Goal: Task Accomplishment & Management: Use online tool/utility

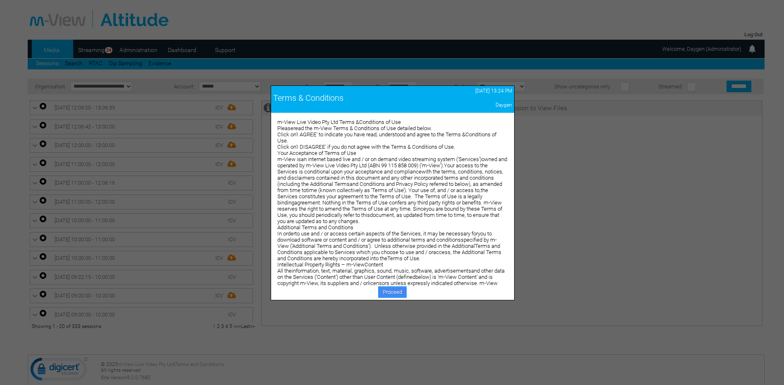
click at [388, 287] on link "Proceed" at bounding box center [392, 292] width 28 height 12
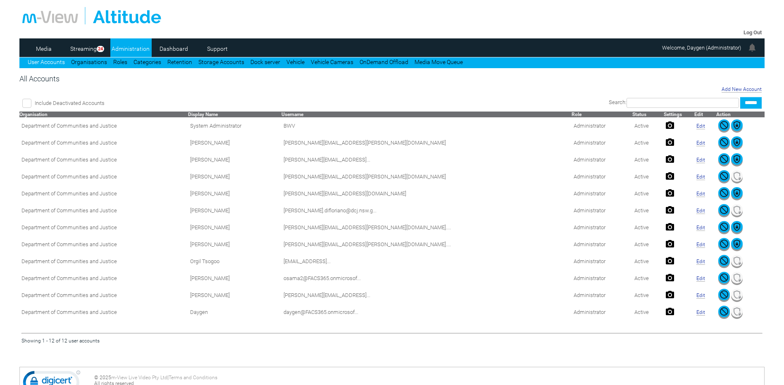
click at [183, 49] on link "Dashboard" at bounding box center [174, 49] width 40 height 12
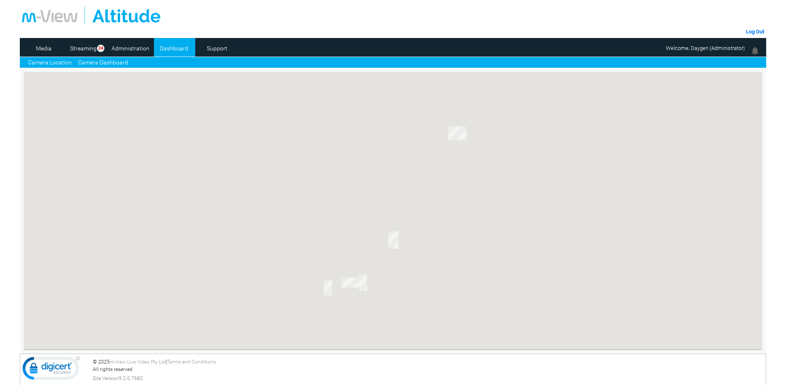
click at [108, 65] on link "Camera Dashboard" at bounding box center [103, 62] width 50 height 9
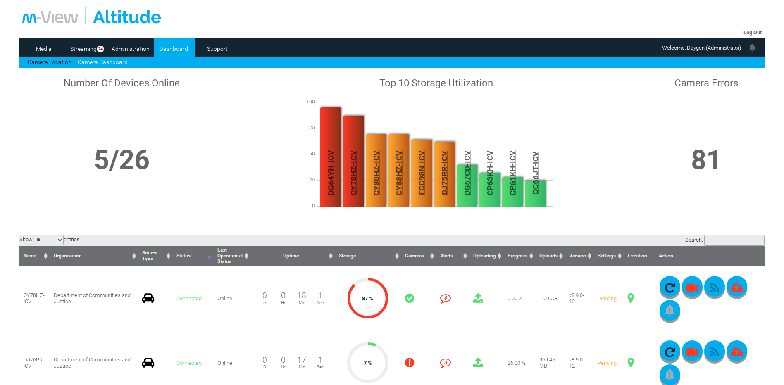
click at [716, 243] on input "Search:" at bounding box center [734, 240] width 60 height 11
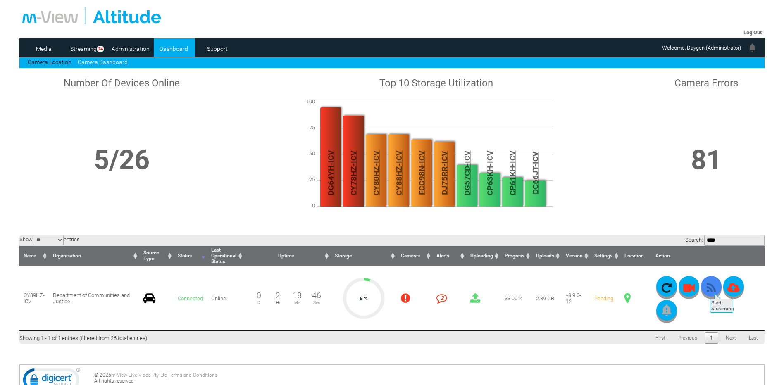
type input "****"
click at [709, 289] on icon "button" at bounding box center [710, 288] width 21 height 12
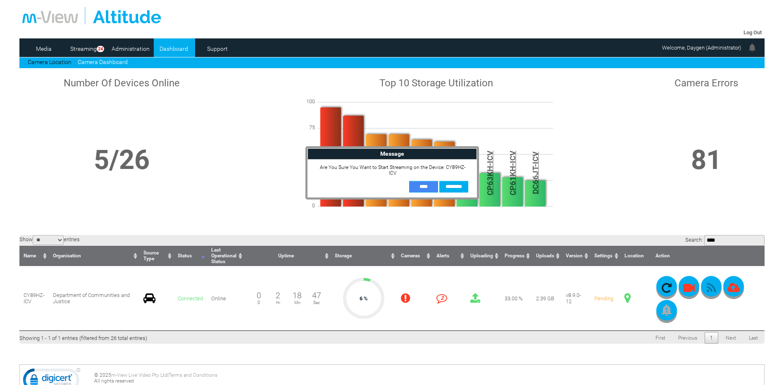
click at [416, 181] on input "**" at bounding box center [423, 187] width 29 height 12
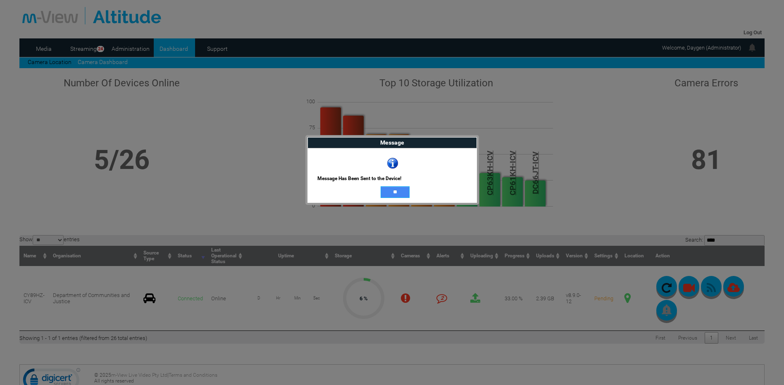
click at [385, 190] on input "**" at bounding box center [394, 192] width 29 height 12
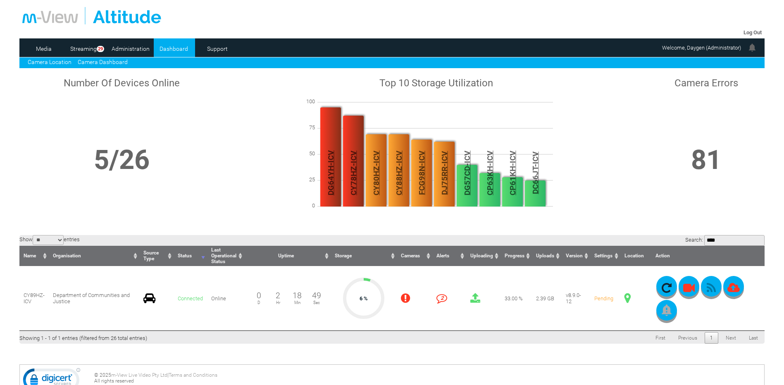
click at [62, 60] on link "Camera Location" at bounding box center [50, 62] width 44 height 7
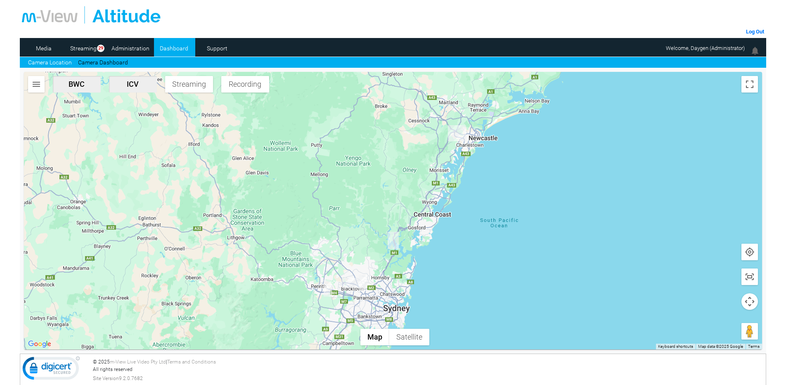
click at [37, 81] on img "button" at bounding box center [36, 84] width 10 height 10
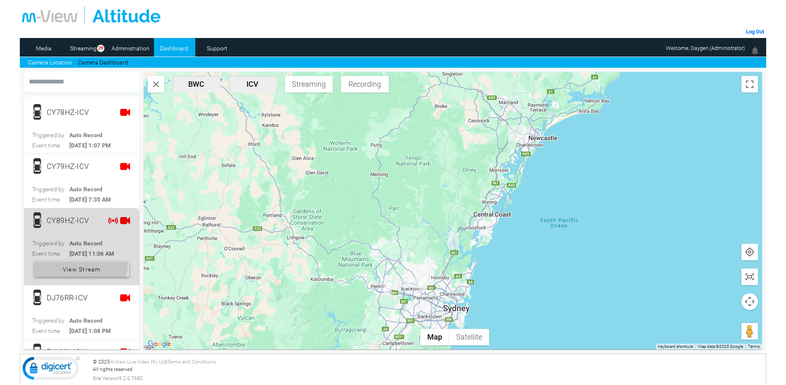
click at [79, 263] on span "View Stream" at bounding box center [82, 269] width 38 height 15
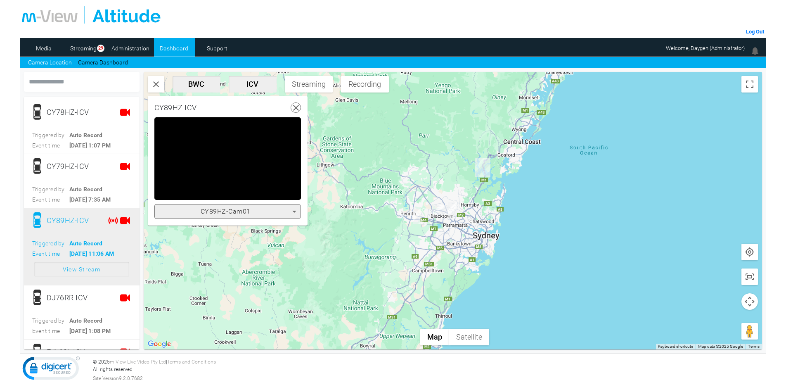
click at [247, 213] on span "CY89HZ-Cam01" at bounding box center [226, 211] width 50 height 8
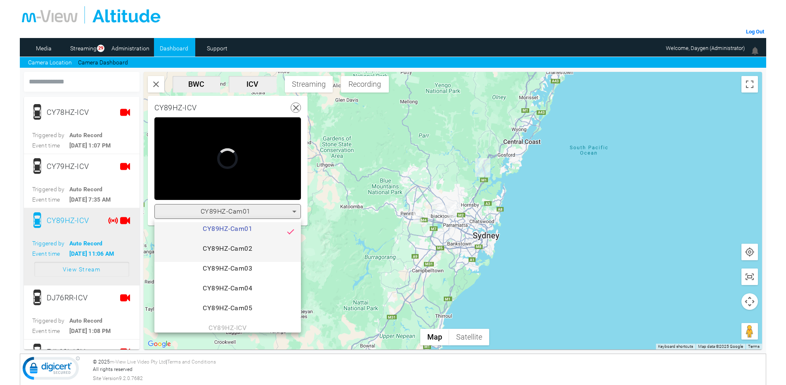
click at [248, 244] on span "CY89HZ-Cam02" at bounding box center [227, 252] width 133 height 17
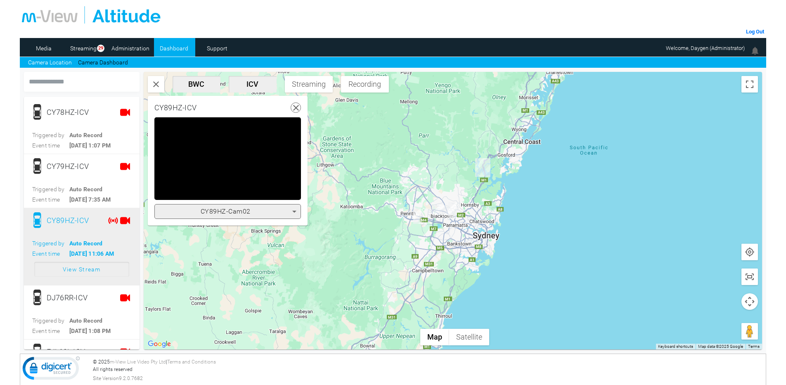
click at [252, 219] on mat-card-content "**********" at bounding box center [228, 171] width 160 height 108
click at [250, 214] on span "CY89HZ-Cam02" at bounding box center [226, 211] width 50 height 8
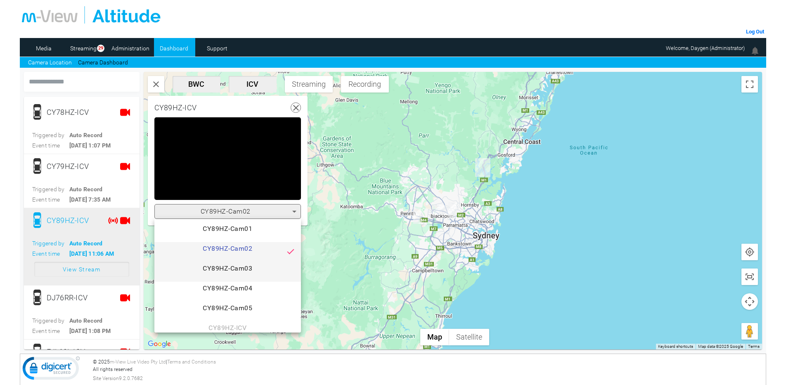
click at [248, 262] on mat-option "CY89HZ-Cam03" at bounding box center [227, 272] width 147 height 20
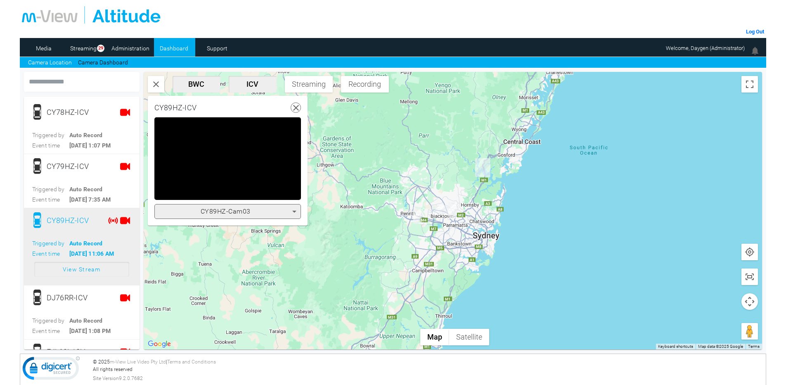
click at [251, 211] on div "CY89HZ-Cam03" at bounding box center [225, 212] width 133 height 10
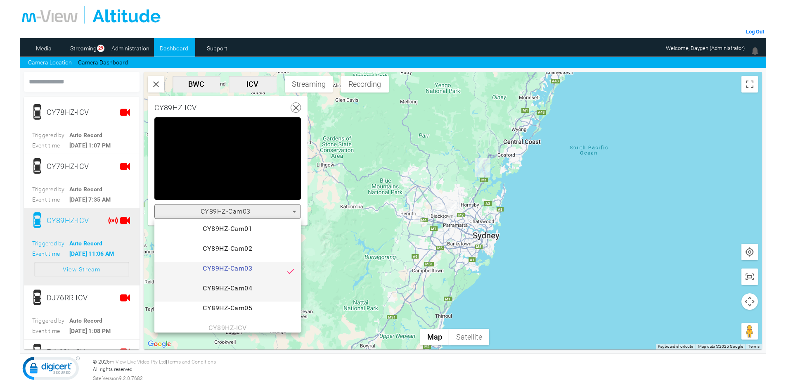
click at [248, 289] on span "CY89HZ-Cam04" at bounding box center [227, 291] width 133 height 17
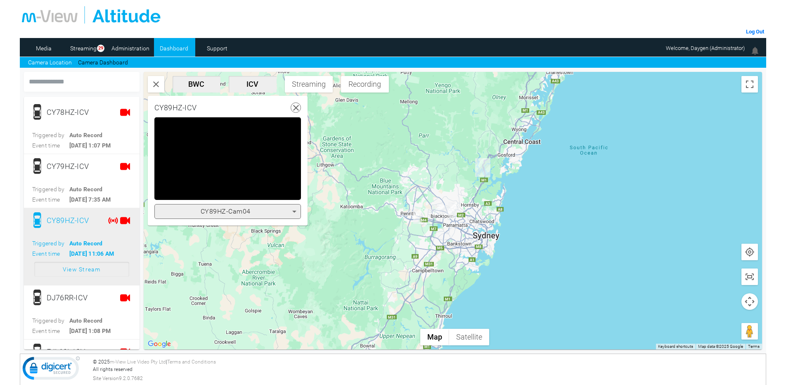
click at [254, 211] on div "CY89HZ-Cam04" at bounding box center [225, 212] width 133 height 10
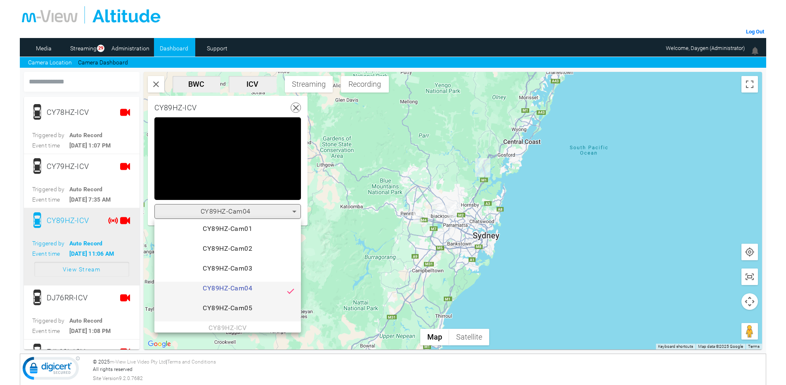
click at [250, 307] on span "CY89HZ-Cam05" at bounding box center [227, 311] width 133 height 17
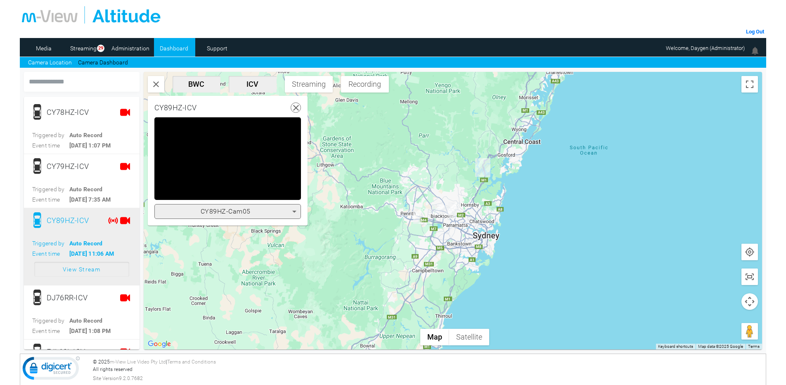
click at [249, 215] on span "CY89HZ-Cam05" at bounding box center [226, 211] width 50 height 8
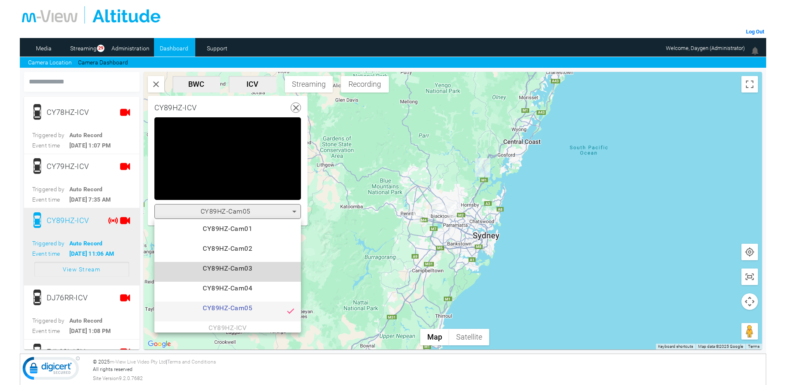
click at [251, 271] on span "CY89HZ-Cam03" at bounding box center [227, 272] width 133 height 17
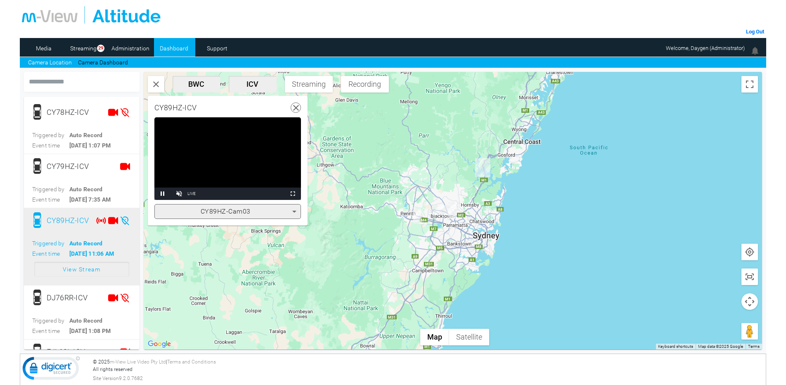
click at [297, 107] on use at bounding box center [296, 108] width 6 height 6
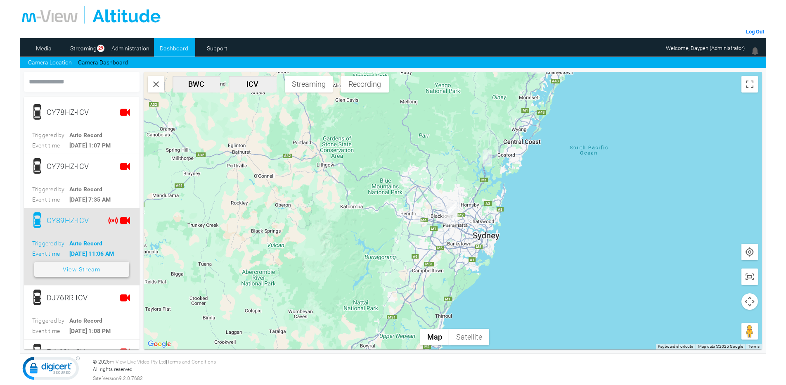
click at [88, 270] on span "View Stream" at bounding box center [82, 269] width 38 height 15
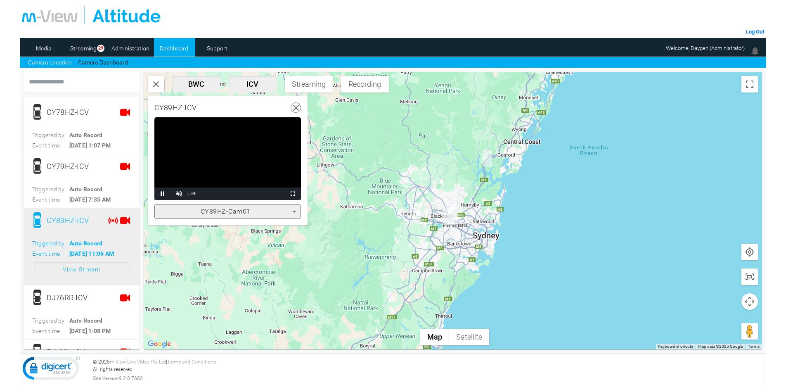
click at [227, 213] on span "CY89HZ-Cam01" at bounding box center [226, 211] width 50 height 8
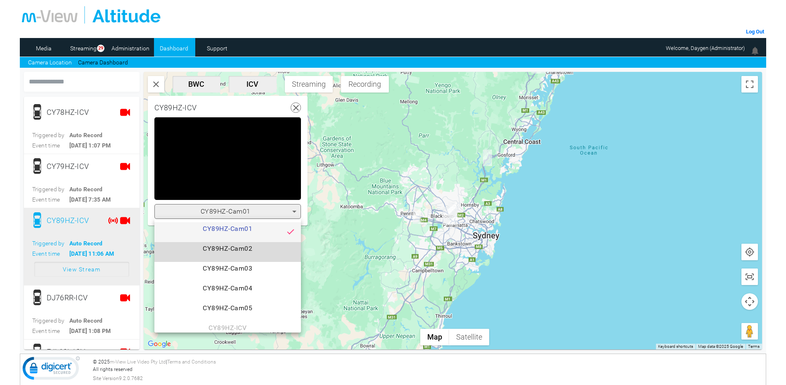
click at [228, 247] on span "CY89HZ-Cam02" at bounding box center [227, 252] width 133 height 17
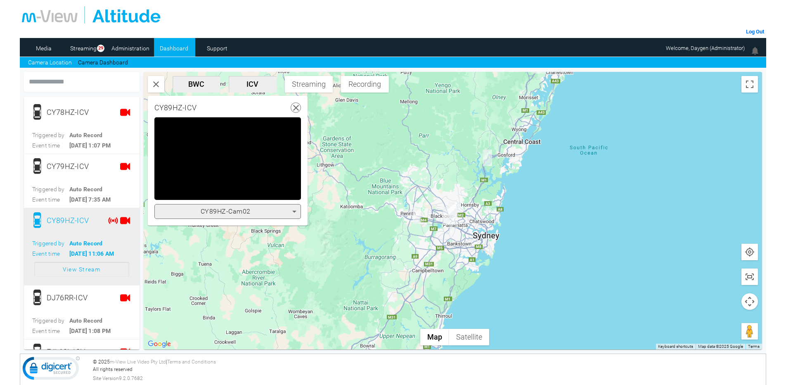
click at [250, 216] on div "CY89HZ-Cam02" at bounding box center [225, 212] width 133 height 10
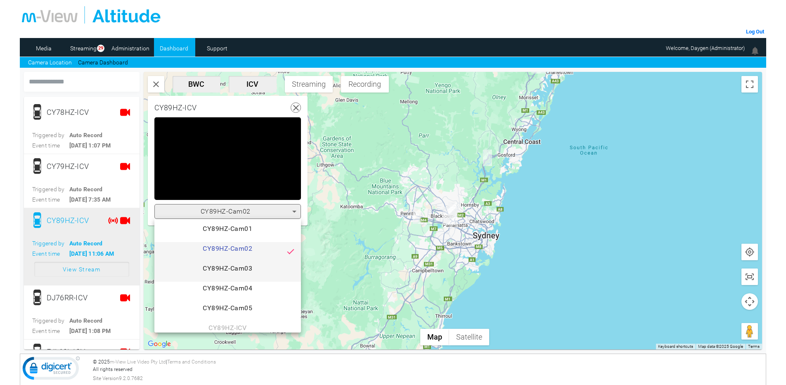
click at [247, 268] on span "CY89HZ-Cam03" at bounding box center [227, 272] width 133 height 17
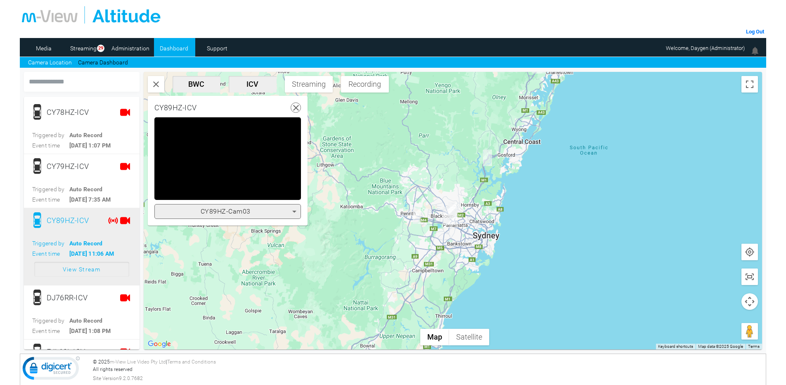
click at [255, 211] on div "CY89HZ-Cam03" at bounding box center [225, 212] width 133 height 10
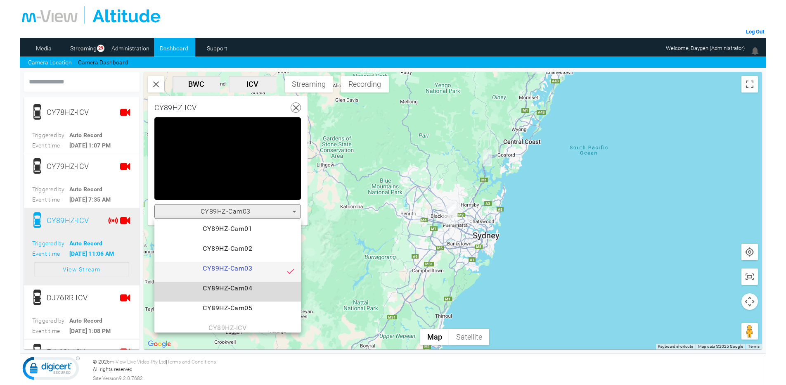
click at [243, 286] on span "CY89HZ-Cam04" at bounding box center [227, 291] width 133 height 17
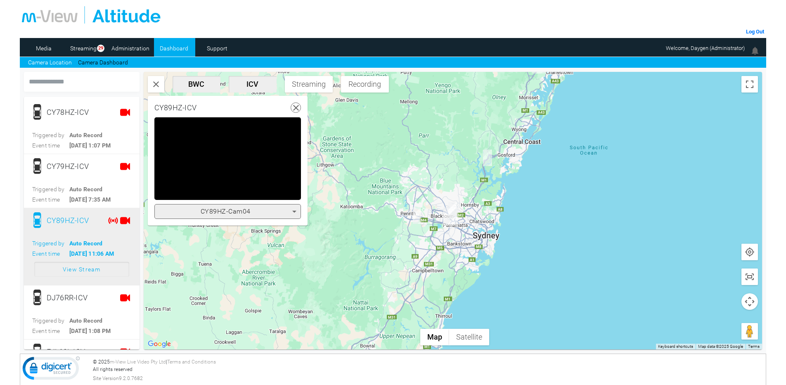
click at [254, 214] on div "CY89HZ-Cam04" at bounding box center [225, 212] width 133 height 10
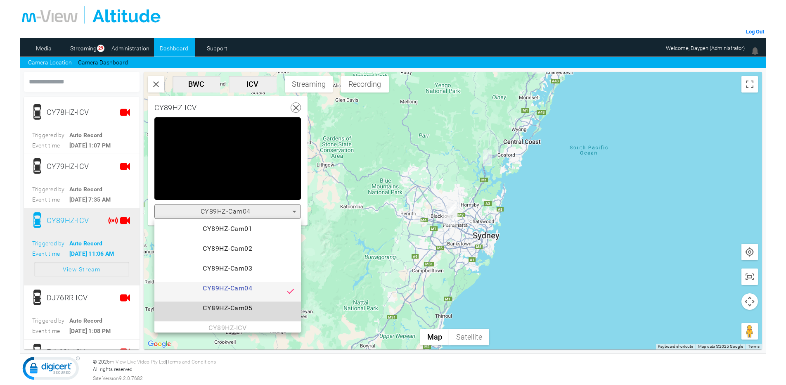
click at [244, 304] on span "CY89HZ-Cam05" at bounding box center [227, 311] width 133 height 17
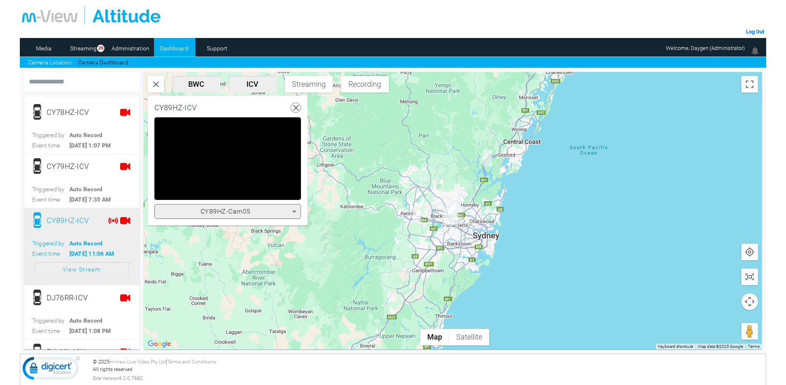
click at [298, 107] on icon at bounding box center [296, 108] width 10 height 10
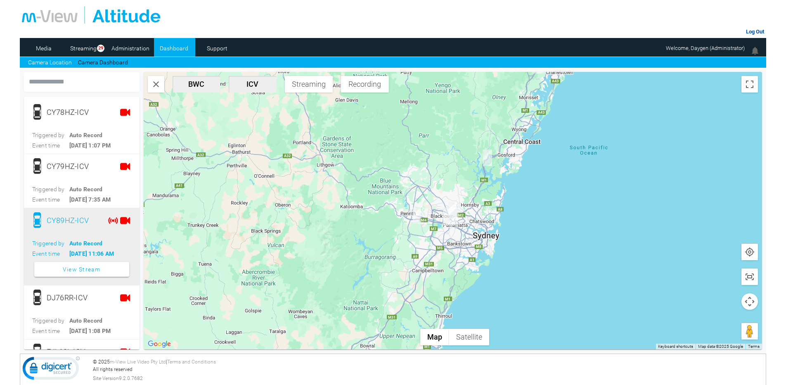
click at [757, 31] on link "Log Out" at bounding box center [755, 31] width 18 height 6
